Goal: Navigation & Orientation: Understand site structure

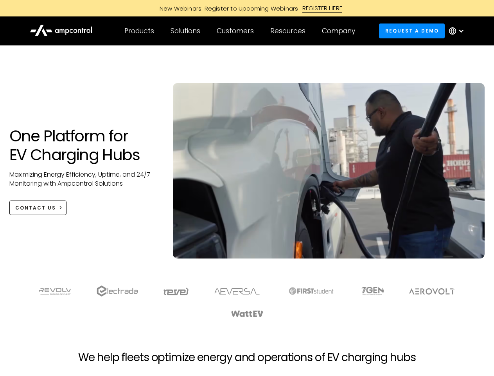
click at [241, 31] on div "Customers" at bounding box center [235, 31] width 37 height 9
click at [139, 31] on div "Products" at bounding box center [139, 31] width 30 height 9
click at [186, 31] on div "Solutions" at bounding box center [186, 31] width 30 height 9
click at [237, 31] on div "Customers" at bounding box center [235, 31] width 37 height 9
click at [289, 31] on div "Resources" at bounding box center [287, 31] width 35 height 9
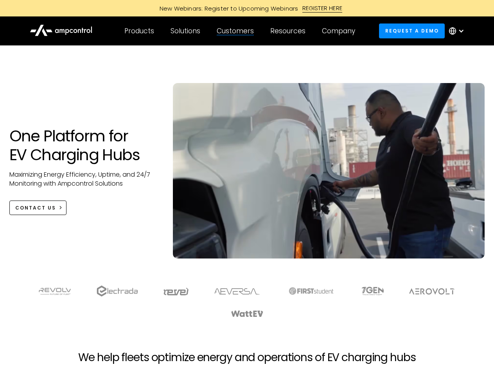
click at [341, 31] on div "Company" at bounding box center [338, 31] width 33 height 9
click at [458, 31] on div at bounding box center [461, 31] width 6 height 6
